Goal: Check status: Check status

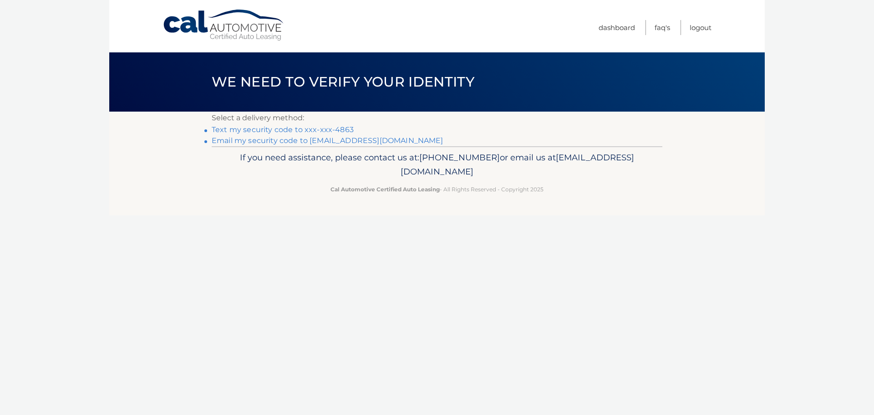
click at [260, 130] on link "Text my security code to xxx-xxx-4863" at bounding box center [283, 129] width 142 height 9
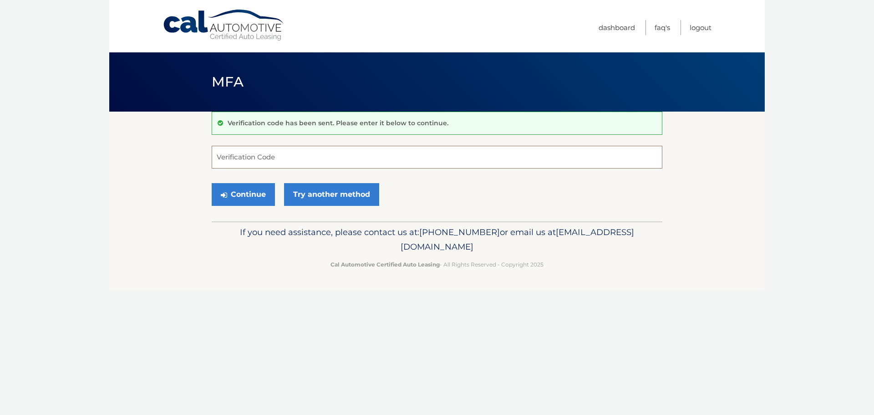
click at [287, 156] on input "Verification Code" at bounding box center [437, 157] width 451 height 23
type input "375098"
click at [256, 191] on button "Continue" at bounding box center [243, 194] width 63 height 23
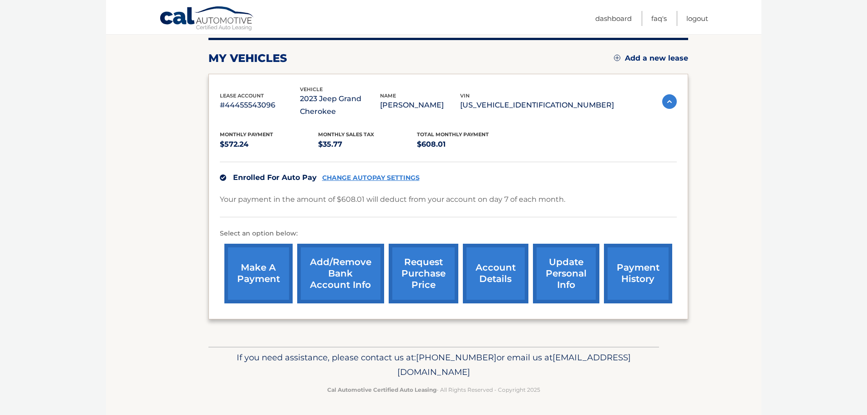
scroll to position [115, 0]
click at [643, 278] on link "payment history" at bounding box center [638, 273] width 68 height 60
click at [422, 271] on link "request purchase price" at bounding box center [424, 273] width 70 height 60
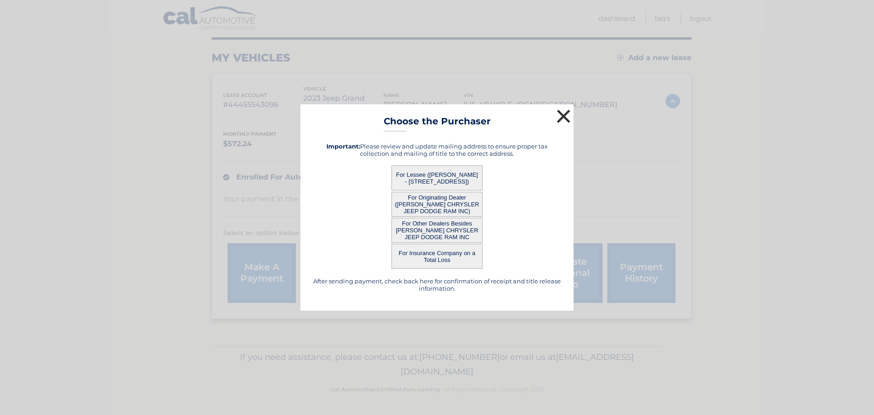
click at [565, 114] on button "×" at bounding box center [564, 116] width 18 height 18
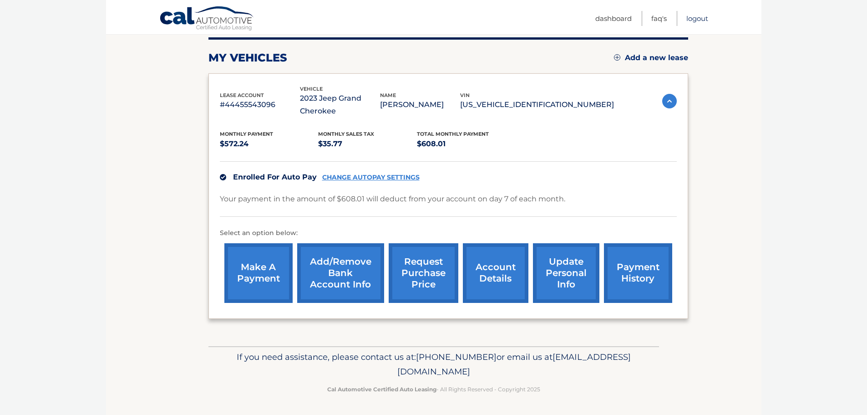
click at [700, 19] on link "Logout" at bounding box center [698, 18] width 22 height 15
